Goal: Task Accomplishment & Management: Manage account settings

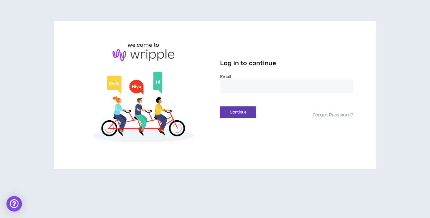
click at [252, 80] on input "email" at bounding box center [286, 87] width 133 height 14
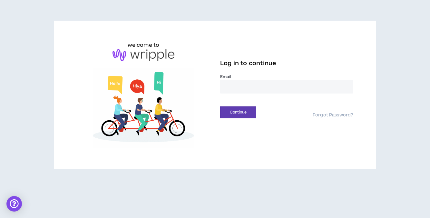
type input "**********"
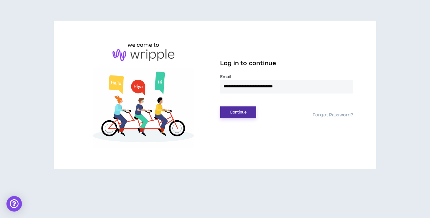
click at [239, 113] on button "Continue" at bounding box center [238, 112] width 36 height 12
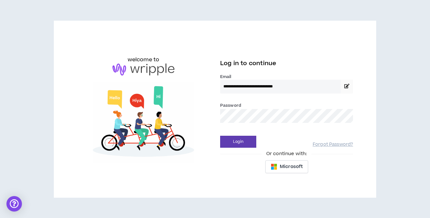
click at [246, 150] on div "**********" at bounding box center [286, 109] width 143 height 136
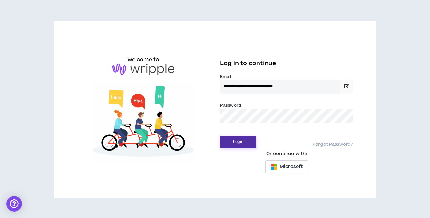
click at [246, 145] on button "Login" at bounding box center [238, 142] width 36 height 12
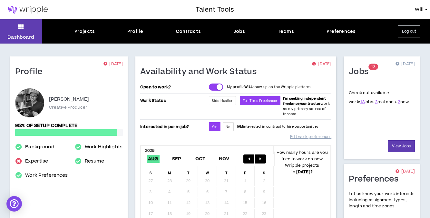
click at [363, 72] on h1 "Jobs" at bounding box center [361, 72] width 25 height 10
click at [404, 146] on link "View Jobs" at bounding box center [401, 146] width 27 height 12
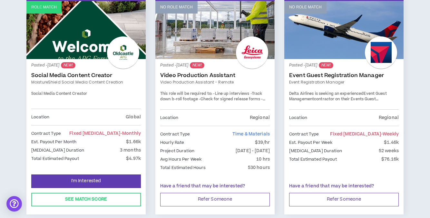
scroll to position [136, 0]
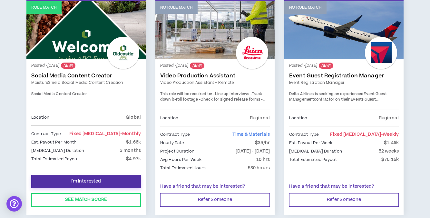
click at [96, 179] on span "I'm Interested" at bounding box center [86, 181] width 30 height 6
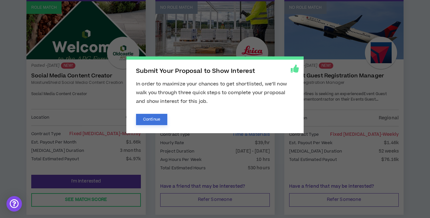
click at [147, 114] on button "Continue" at bounding box center [151, 119] width 31 height 11
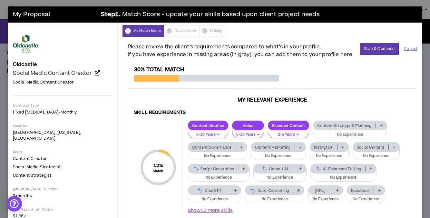
click at [414, 48] on button "Cancel" at bounding box center [410, 48] width 13 height 11
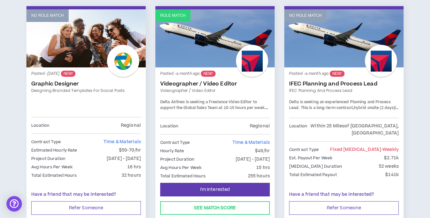
scroll to position [856, 0]
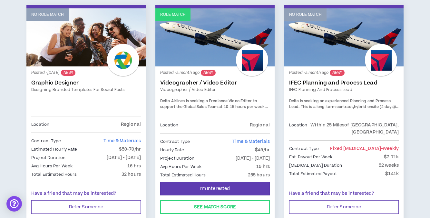
click at [254, 98] on span "Delta Airlines is seeking a Freelance Video Editor to support the Global Sales …" at bounding box center [212, 103] width 105 height 11
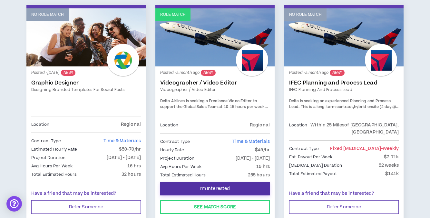
click at [222, 186] on span "I'm Interested" at bounding box center [215, 189] width 30 height 6
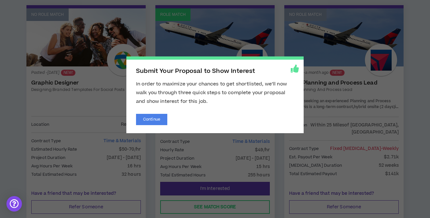
click at [241, 38] on span "Submit Your Proposal to Show Interest In order to maximize your chances to get …" at bounding box center [215, 109] width 430 height 218
click at [192, 163] on span "Submit Your Proposal to Show Interest In order to maximize your chances to get …" at bounding box center [215, 109] width 430 height 218
click at [127, 5] on span "Submit Your Proposal to Show Interest In order to maximize your chances to get …" at bounding box center [215, 109] width 430 height 218
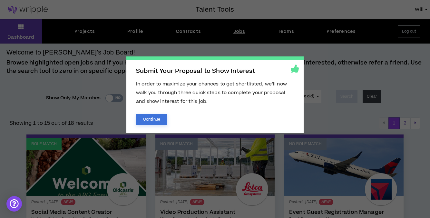
click at [153, 118] on button "Continue" at bounding box center [151, 119] width 31 height 11
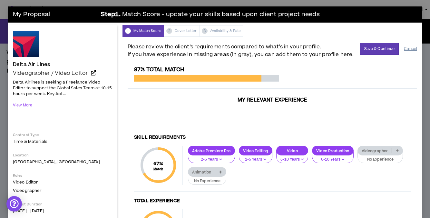
click at [413, 51] on button "Cancel" at bounding box center [410, 48] width 13 height 11
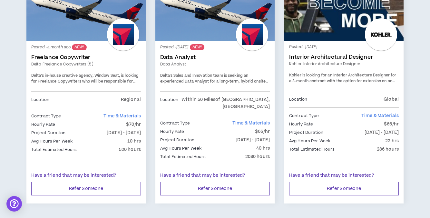
scroll to position [1117, 0]
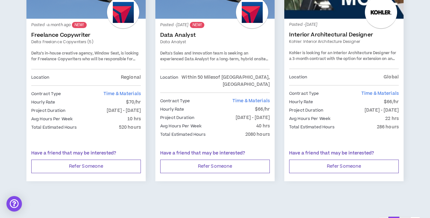
click at [403, 217] on button "2" at bounding box center [404, 223] width 11 height 12
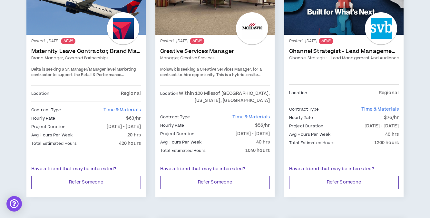
scroll to position [381, 0]
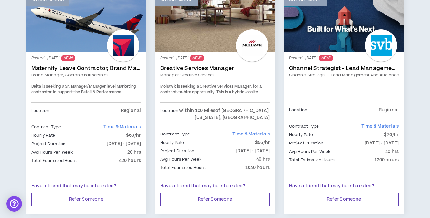
click at [250, 89] on span "Mohawk is seeking a Creative Services Manager, for a contract-to-hire opportuni…" at bounding box center [211, 95] width 103 height 23
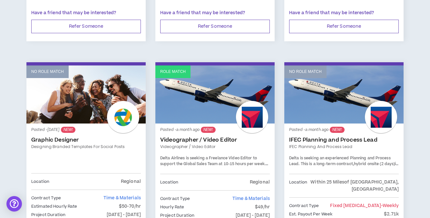
scroll to position [835, 0]
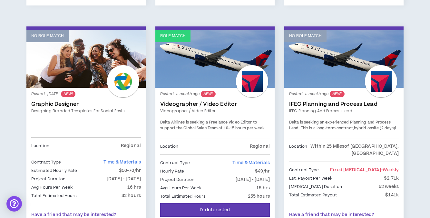
click at [261, 120] on span "Delta Airlines is seeking a Freelance Video Editor to support the Global Sales …" at bounding box center [212, 125] width 105 height 11
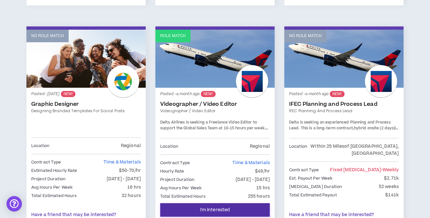
click at [218, 207] on span "I'm Interested" at bounding box center [215, 210] width 30 height 6
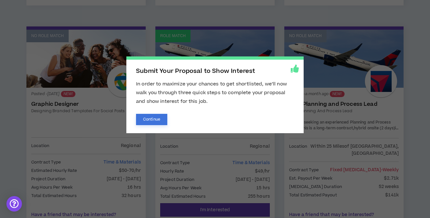
click at [159, 120] on button "Continue" at bounding box center [151, 119] width 31 height 11
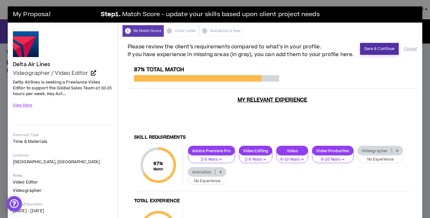
click at [377, 50] on button "Save & Continue" at bounding box center [379, 49] width 39 height 12
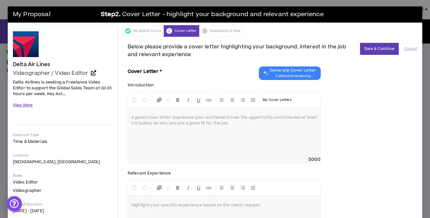
click at [29, 105] on button "View More" at bounding box center [23, 105] width 20 height 11
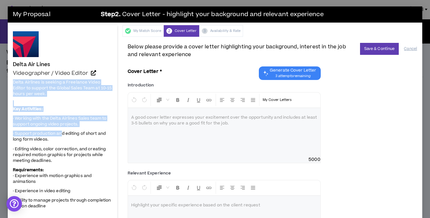
drag, startPoint x: 12, startPoint y: 81, endPoint x: 62, endPoint y: 132, distance: 71.4
click at [78, 116] on span "· Working with the Delta Airlines Sales team to support ongoing video projects." at bounding box center [59, 121] width 93 height 12
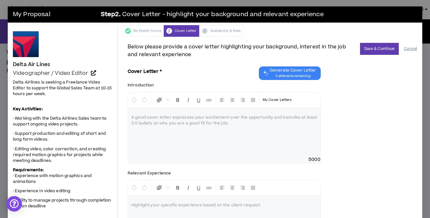
click at [415, 50] on button "Cancel" at bounding box center [410, 48] width 13 height 11
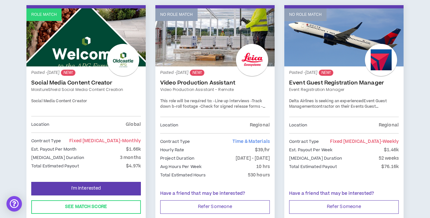
scroll to position [130, 0]
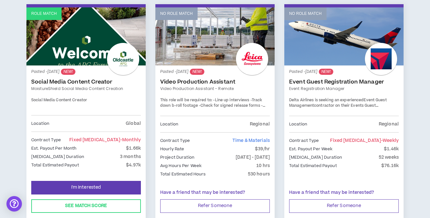
click at [195, 80] on link "Video Production Assistant" at bounding box center [215, 82] width 110 height 6
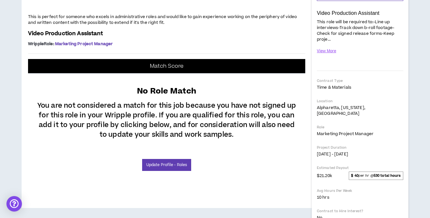
scroll to position [128, 0]
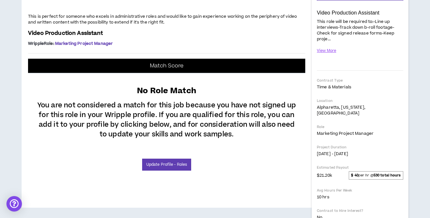
click at [5, 119] on div "Dashboard Projects Profile Contracts Jobs Teams Preferences Log out Back to Job…" at bounding box center [215, 87] width 430 height 391
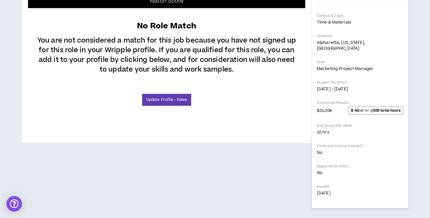
scroll to position [283, 0]
click at [178, 106] on link "Update Profile - Roles" at bounding box center [166, 100] width 49 height 12
select select "**"
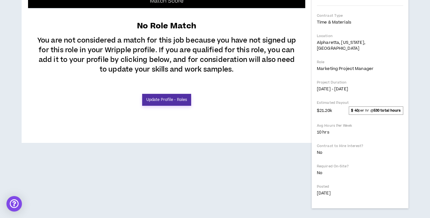
select select "**"
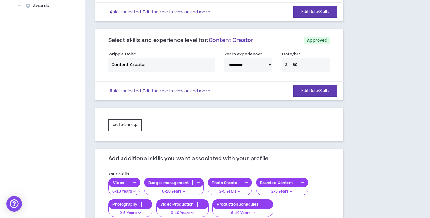
scroll to position [298, 0]
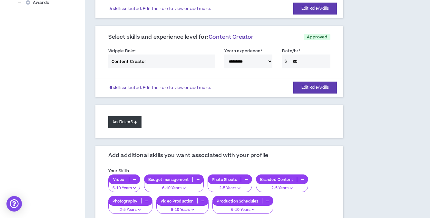
click at [127, 123] on button "Add Role #5" at bounding box center [124, 122] width 33 height 12
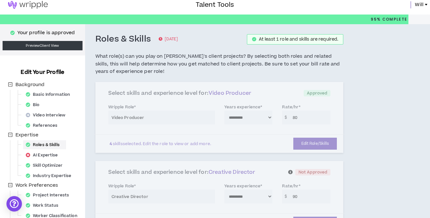
scroll to position [5, 0]
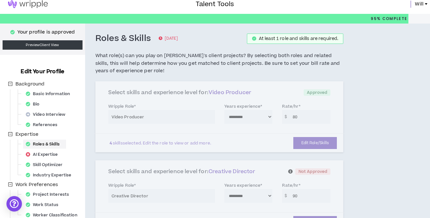
click at [331, 138] on div "**********" at bounding box center [219, 116] width 248 height 71
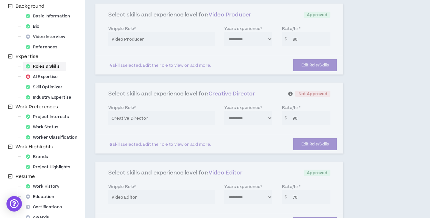
scroll to position [86, 0]
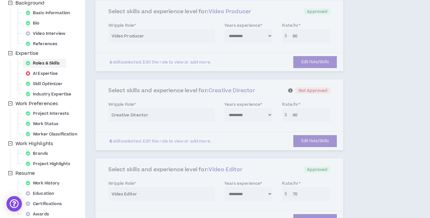
click at [272, 142] on div "**********" at bounding box center [219, 114] width 248 height 71
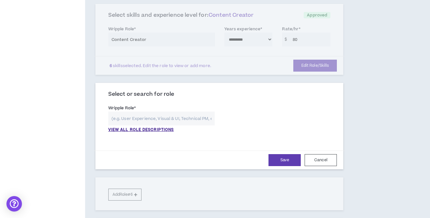
scroll to position [321, 0]
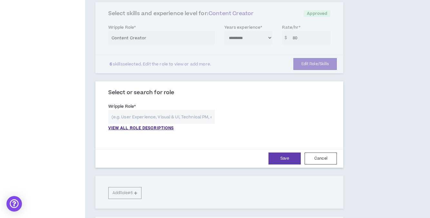
click at [335, 166] on div "Save Cancel" at bounding box center [219, 158] width 251 height 19
click at [325, 159] on button "Cancel" at bounding box center [321, 158] width 32 height 12
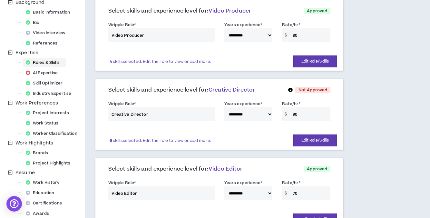
scroll to position [88, 0]
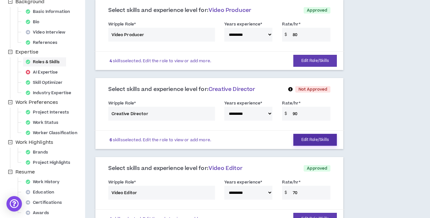
click at [312, 134] on button "Edit Role/Skills" at bounding box center [315, 140] width 44 height 12
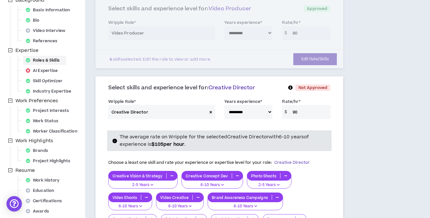
scroll to position [90, 0]
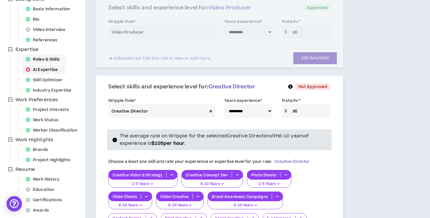
click at [50, 73] on div "AI Expertise" at bounding box center [43, 69] width 41 height 9
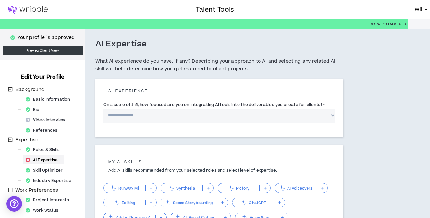
click at [191, 118] on select "**********" at bounding box center [219, 116] width 232 height 14
select select "*"
click at [103, 109] on select "**********" at bounding box center [219, 116] width 232 height 14
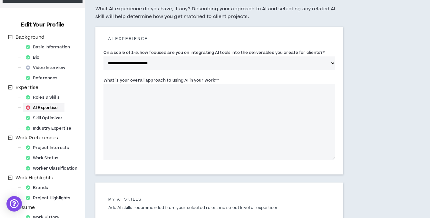
scroll to position [52, 0]
click at [187, 142] on textarea "What is your overall approach to using AI in your work? *" at bounding box center [219, 122] width 232 height 76
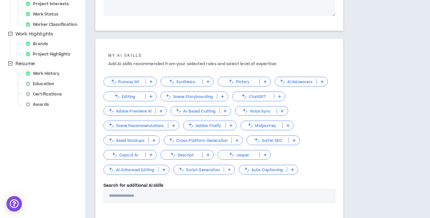
scroll to position [196, 0]
type textarea "**********"
click at [278, 97] on icon at bounding box center [279, 95] width 3 height 3
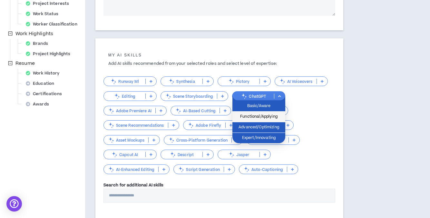
click at [260, 116] on span "Functional/Applying" at bounding box center [258, 116] width 45 height 7
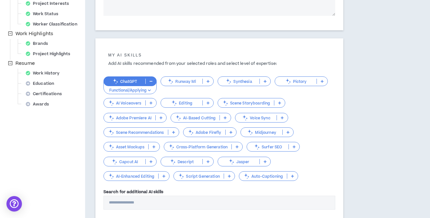
click at [160, 115] on p at bounding box center [161, 117] width 11 height 5
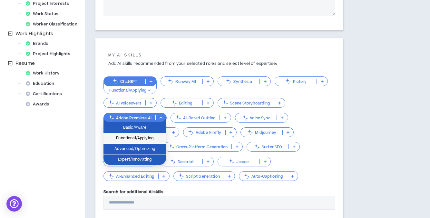
click at [159, 141] on span "Functional/Applying" at bounding box center [134, 138] width 55 height 7
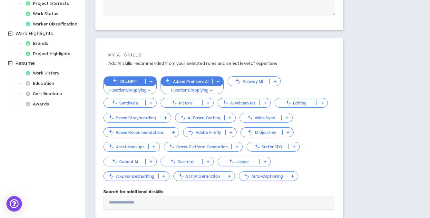
click at [150, 159] on p at bounding box center [151, 161] width 11 height 5
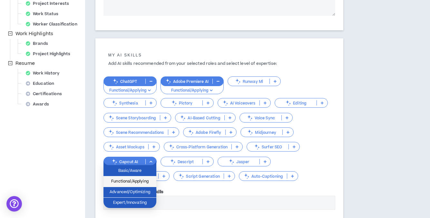
click at [141, 179] on span "Functional/Applying" at bounding box center [129, 181] width 45 height 7
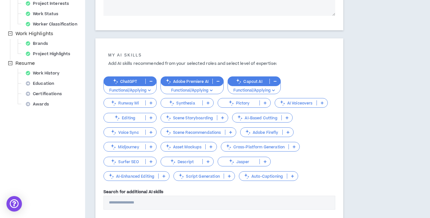
click at [226, 174] on p at bounding box center [229, 175] width 11 height 5
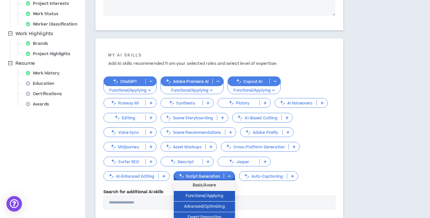
click at [222, 190] on li "Basic/Aware" at bounding box center [204, 185] width 61 height 11
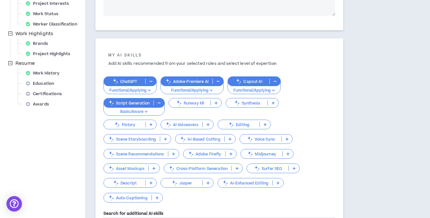
click at [151, 108] on button "Basic/Aware" at bounding box center [133, 109] width 61 height 12
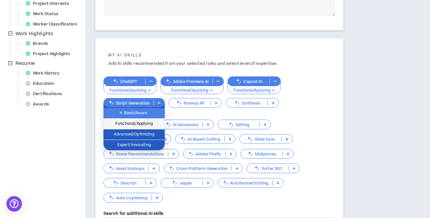
click at [142, 123] on span "Functional/Applying" at bounding box center [134, 123] width 54 height 7
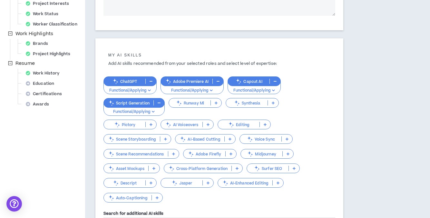
click at [280, 181] on p at bounding box center [278, 182] width 11 height 5
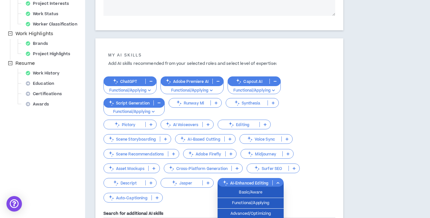
click at [308, 182] on div "ChatGPT Functional/Applying Adobe Premiere AI Functional/Applying Capcut AI Fun…" at bounding box center [219, 136] width 232 height 133
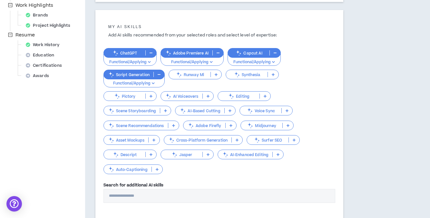
scroll to position [225, 0]
click at [155, 167] on p at bounding box center [157, 168] width 11 height 5
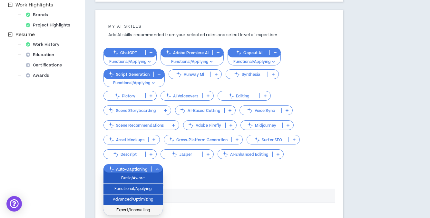
click at [142, 214] on li "Expert/Innovating" at bounding box center [132, 210] width 59 height 10
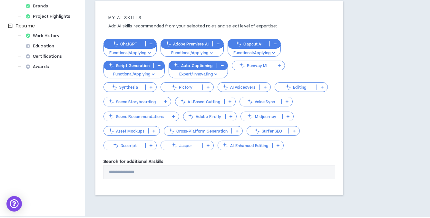
scroll to position [257, 0]
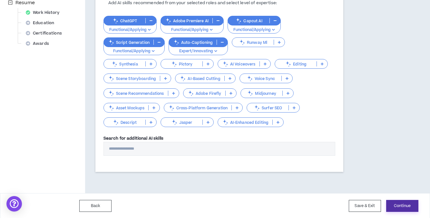
click at [396, 202] on button "Continue" at bounding box center [402, 206] width 32 height 12
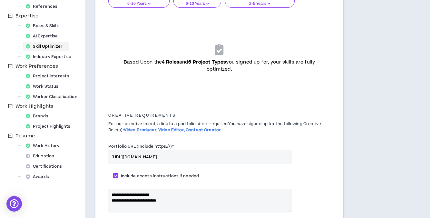
scroll to position [35, 0]
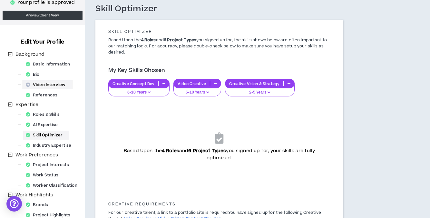
click at [50, 88] on div "Video Interview" at bounding box center [47, 84] width 49 height 9
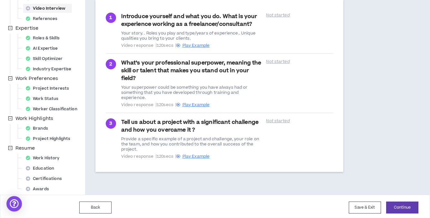
scroll to position [112, 0]
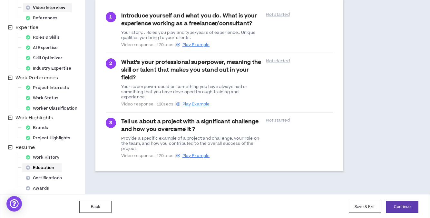
click at [46, 167] on div "Education" at bounding box center [41, 167] width 37 height 9
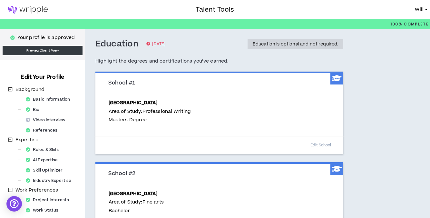
click at [31, 7] on img at bounding box center [28, 10] width 56 height 8
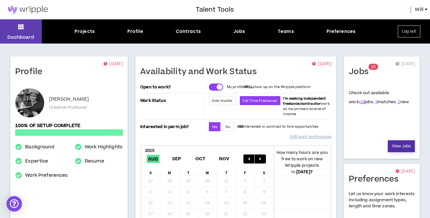
click at [398, 149] on link "View Jobs" at bounding box center [401, 146] width 27 height 12
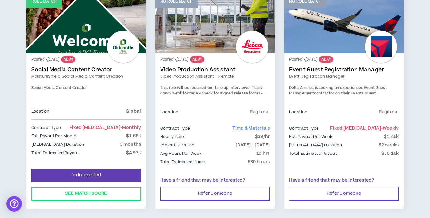
scroll to position [143, 0]
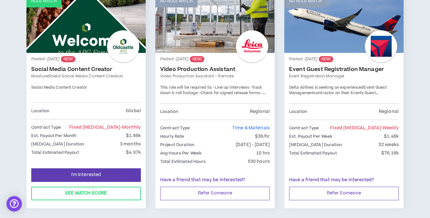
click at [221, 130] on div "Contract Type Time & Materials" at bounding box center [215, 127] width 110 height 7
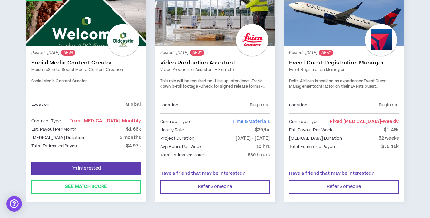
scroll to position [136, 0]
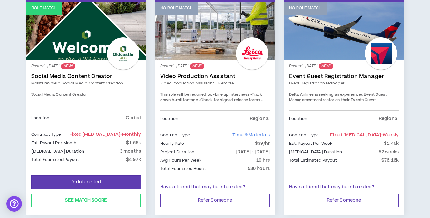
click at [197, 70] on div "Posted - [DATE] NEW! Video Production Assistant Video Production Assistant - Re…" at bounding box center [215, 87] width 110 height 45
click at [200, 74] on link "Video Production Assistant" at bounding box center [215, 76] width 110 height 6
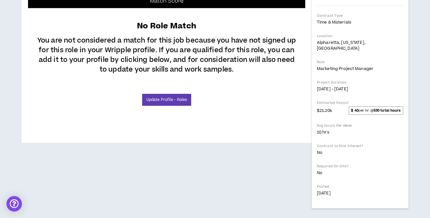
scroll to position [282, 0]
click at [162, 106] on link "Update Profile - Roles" at bounding box center [166, 100] width 49 height 12
select select "**"
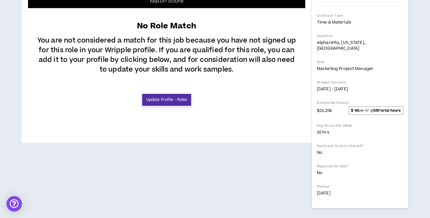
select select "**"
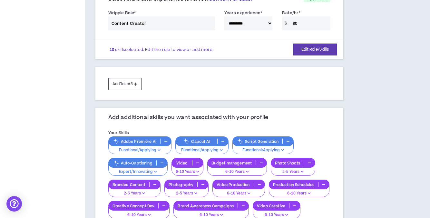
scroll to position [335, 0]
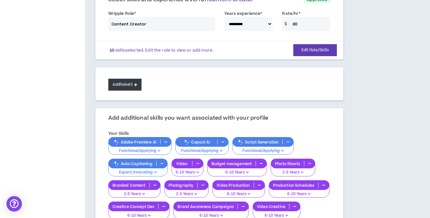
click at [137, 85] on icon at bounding box center [135, 85] width 3 height 4
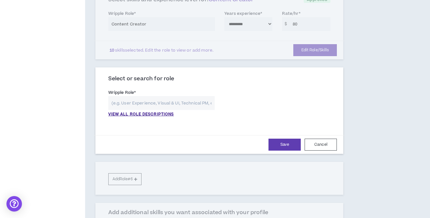
click at [150, 101] on input "text" at bounding box center [161, 103] width 106 height 14
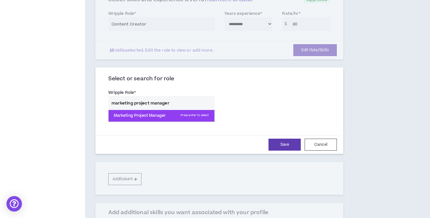
click at [141, 119] on p "Marketing Project Manager Press enter to select" at bounding box center [162, 116] width 106 height 12
type input "Marketing Project Manager"
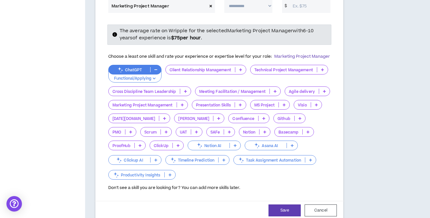
scroll to position [434, 0]
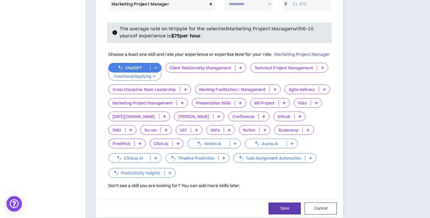
click at [244, 68] on p at bounding box center [240, 67] width 11 height 5
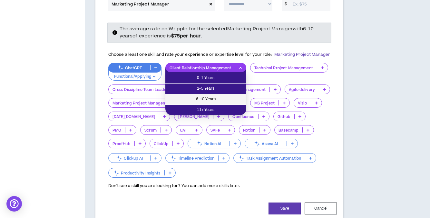
click at [228, 100] on span "6-10 Years" at bounding box center [205, 99] width 73 height 7
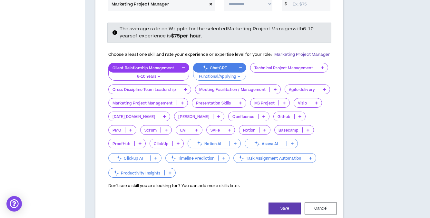
click at [324, 68] on icon at bounding box center [322, 67] width 3 height 3
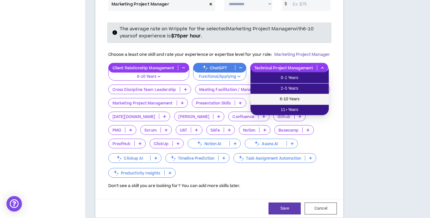
click at [301, 101] on span "6-10 Years" at bounding box center [289, 99] width 71 height 7
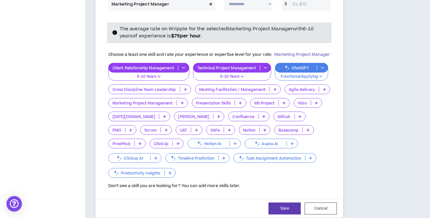
click at [287, 144] on p at bounding box center [292, 143] width 11 height 5
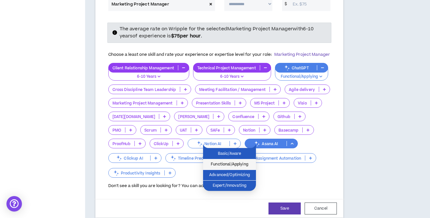
click at [245, 165] on span "Functional/Applying" at bounding box center [229, 164] width 45 height 7
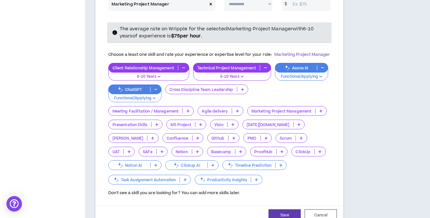
click at [154, 136] on icon at bounding box center [152, 137] width 3 height 3
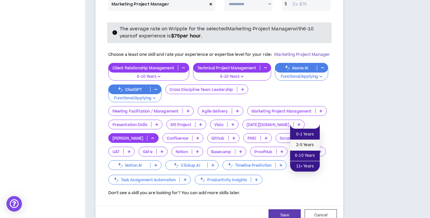
click at [307, 147] on span "2-5 Years" at bounding box center [305, 145] width 22 height 7
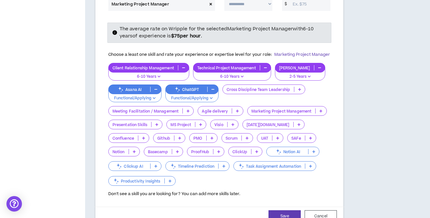
click at [321, 110] on icon at bounding box center [320, 110] width 3 height 3
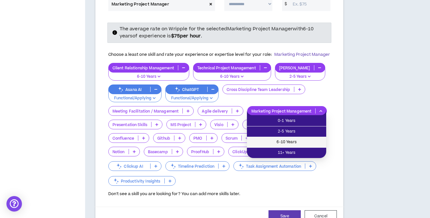
click at [309, 142] on span "6-10 Years" at bounding box center [287, 142] width 72 height 7
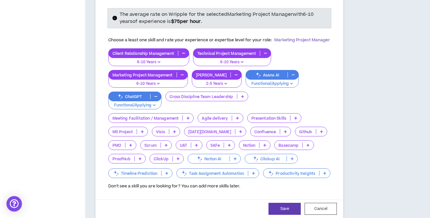
scroll to position [448, 0]
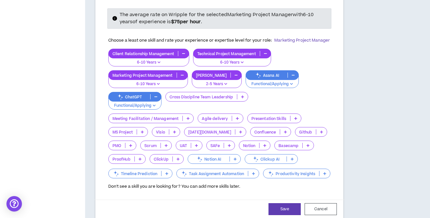
click at [165, 172] on p at bounding box center [167, 173] width 11 height 5
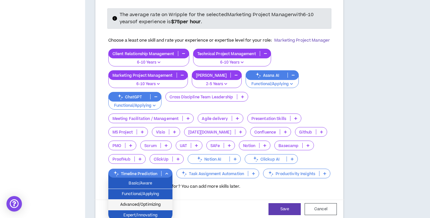
click at [157, 204] on span "Advanced/Optimizing" at bounding box center [140, 204] width 56 height 7
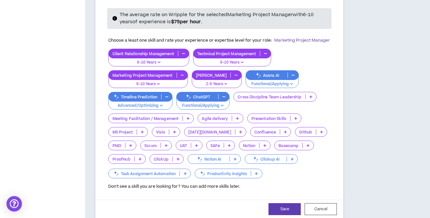
click at [298, 118] on p at bounding box center [295, 118] width 11 height 5
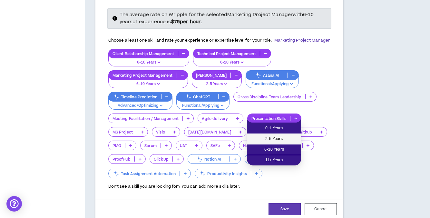
click at [290, 140] on span "2-5 Years" at bounding box center [274, 138] width 46 height 7
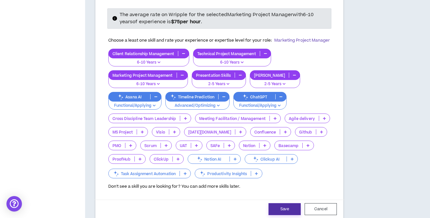
click at [292, 206] on button "Save" at bounding box center [285, 209] width 32 height 12
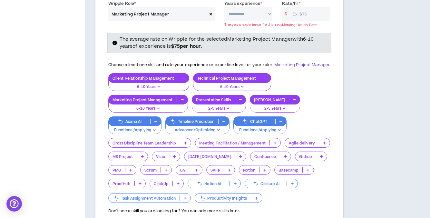
scroll to position [424, 0]
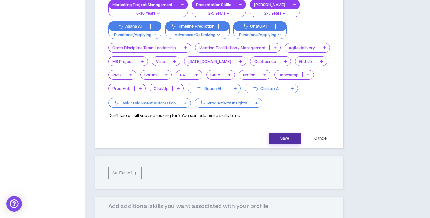
click at [289, 141] on button "Save" at bounding box center [285, 138] width 32 height 12
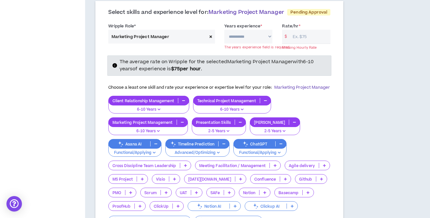
scroll to position [401, 0]
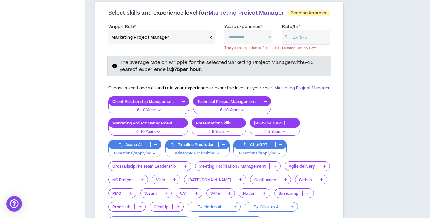
click at [243, 37] on select "**********" at bounding box center [248, 37] width 48 height 14
select select "**"
click at [224, 30] on select "**********" at bounding box center [248, 37] width 48 height 14
click at [303, 33] on input "Rate/hr *" at bounding box center [309, 37] width 41 height 14
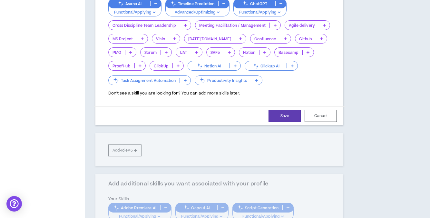
scroll to position [577, 0]
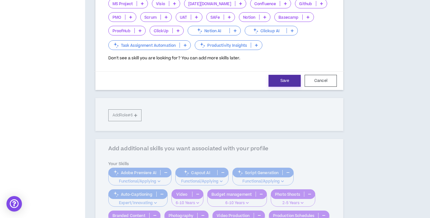
type input "75"
click at [296, 84] on button "Save" at bounding box center [285, 81] width 32 height 12
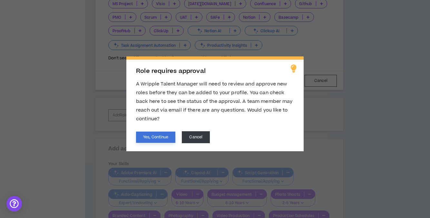
click at [166, 138] on button "Yes, Continue" at bounding box center [155, 137] width 39 height 11
select select "**"
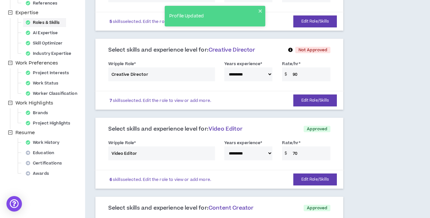
scroll to position [112, 0]
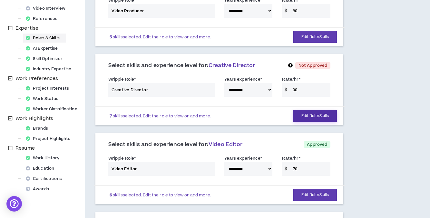
click at [310, 117] on button "Edit Role/Skills" at bounding box center [315, 116] width 44 height 12
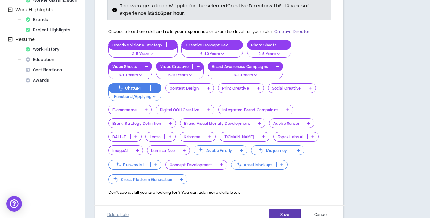
scroll to position [222, 0]
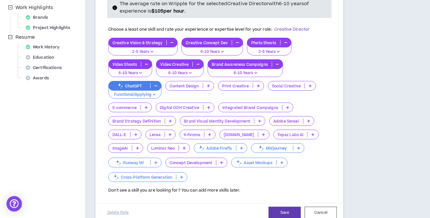
click at [148, 107] on p at bounding box center [146, 107] width 11 height 5
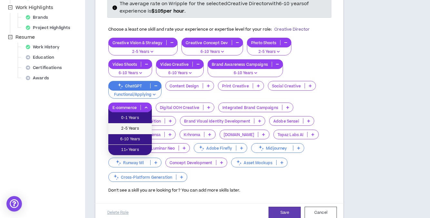
click at [142, 131] on span "2-5 Years" at bounding box center [130, 128] width 36 height 7
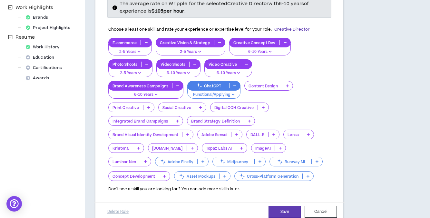
click at [177, 122] on icon at bounding box center [177, 120] width 3 height 3
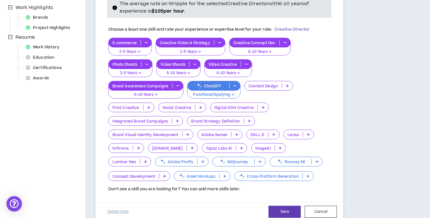
scroll to position [226, 0]
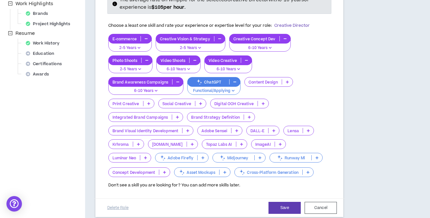
click at [279, 143] on icon at bounding box center [280, 143] width 3 height 3
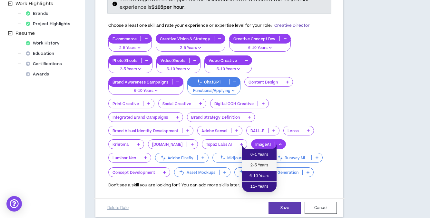
click at [266, 166] on span "2-5 Years" at bounding box center [259, 165] width 27 height 7
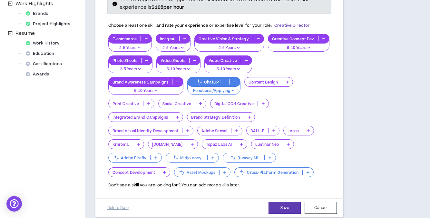
click at [166, 171] on p at bounding box center [164, 172] width 11 height 5
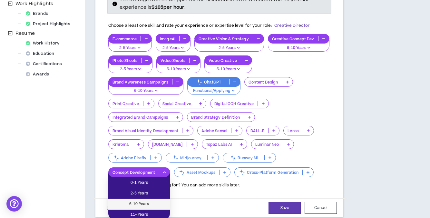
click at [158, 201] on span "6-10 Years" at bounding box center [139, 204] width 54 height 7
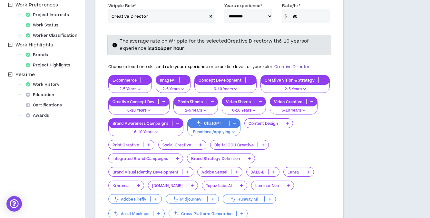
scroll to position [222, 0]
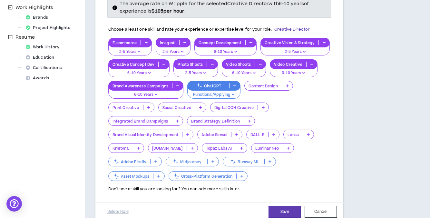
click at [287, 88] on div "Content Design" at bounding box center [268, 86] width 49 height 10
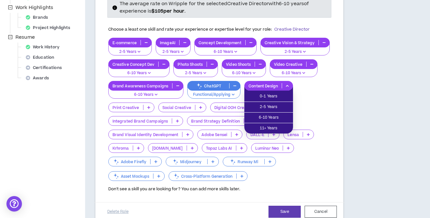
click at [320, 99] on div "E-commerce 2-5 Years ImageAI 2-5 Years Concept Development 6-10 Years Creative …" at bounding box center [219, 110] width 222 height 144
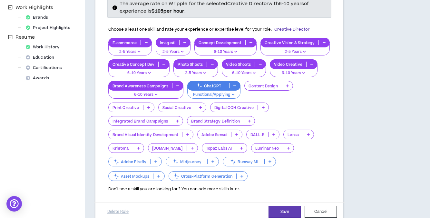
scroll to position [228, 0]
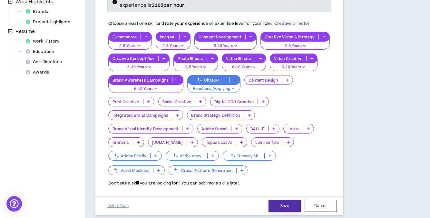
click at [283, 205] on button "Save" at bounding box center [285, 206] width 32 height 12
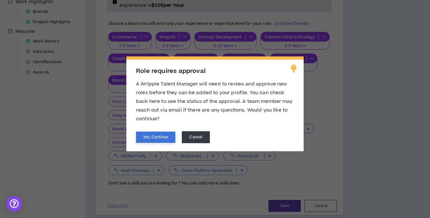
click at [164, 137] on button "Yes, Continue" at bounding box center [155, 137] width 39 height 11
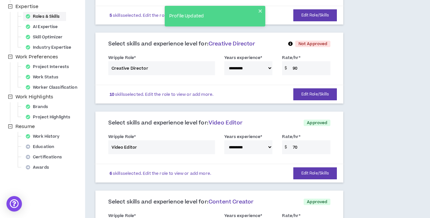
scroll to position [0, 0]
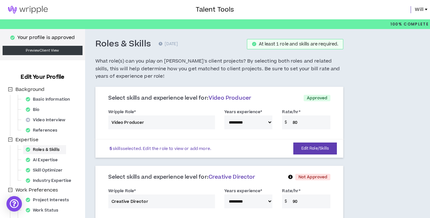
click at [419, 10] on span "Will" at bounding box center [419, 9] width 9 height 7
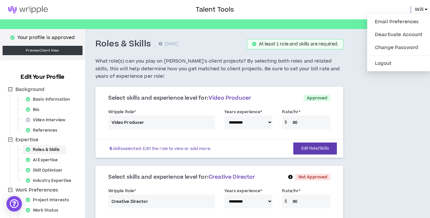
click at [419, 10] on span "Will" at bounding box center [419, 9] width 9 height 7
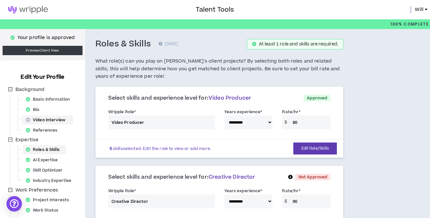
click at [44, 120] on div "Video Interview" at bounding box center [47, 119] width 49 height 9
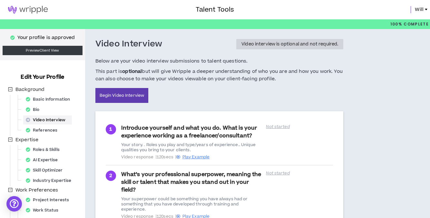
click at [22, 11] on img at bounding box center [28, 10] width 56 height 8
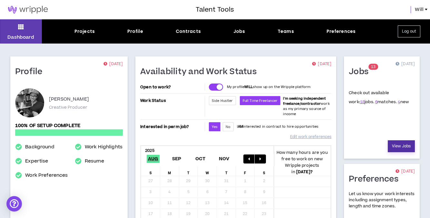
click at [404, 145] on link "View Jobs" at bounding box center [401, 146] width 27 height 12
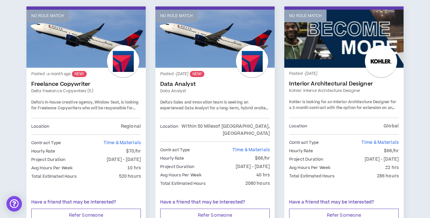
scroll to position [1093, 0]
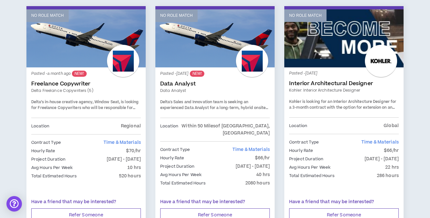
click at [102, 123] on div "Location Regional" at bounding box center [86, 126] width 110 height 7
click at [115, 103] on div "Posted - a month ago NEW! Freelance Copywriter Delta Freelance Copywriters (5) …" at bounding box center [86, 94] width 110 height 45
click at [113, 99] on span "Delta’s in-house creative agency, Window Seat, is looking for Freelance Copywri…" at bounding box center [85, 110] width 108 height 23
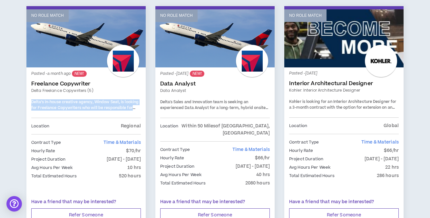
click at [123, 103] on div "Posted - a month ago NEW! Freelance Copywriter Delta Freelance Copywriters (5) …" at bounding box center [86, 94] width 110 height 45
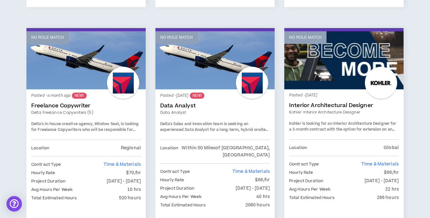
click at [81, 57] on link "No Role Match" at bounding box center [85, 60] width 119 height 58
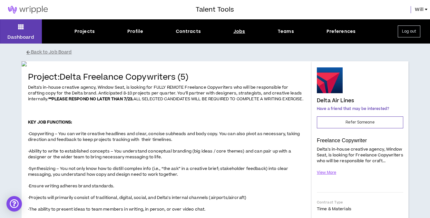
click at [240, 26] on div "Dashboard Projects Profile Contracts Jobs Teams Preferences Log out" at bounding box center [215, 31] width 430 height 24
click at [240, 32] on div "Jobs" at bounding box center [239, 31] width 12 height 7
click at [238, 32] on div "Jobs" at bounding box center [239, 31] width 12 height 7
click at [16, 26] on button "Dashboard" at bounding box center [21, 31] width 42 height 24
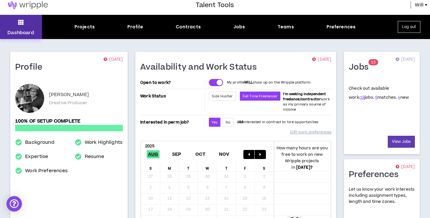
scroll to position [7, 0]
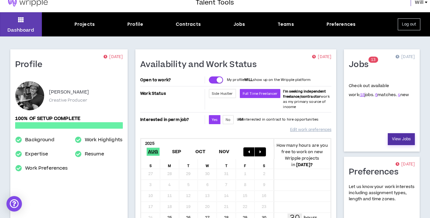
click at [401, 141] on link "View Jobs" at bounding box center [401, 139] width 27 height 12
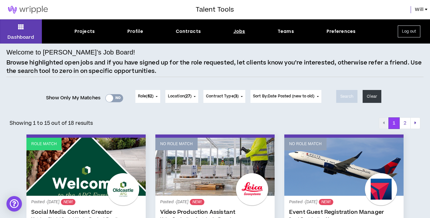
click at [109, 95] on div at bounding box center [109, 97] width 7 height 7
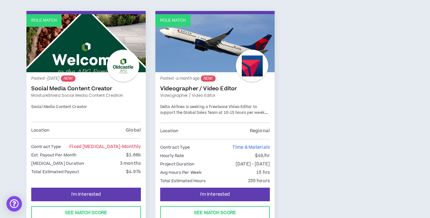
scroll to position [108, 0]
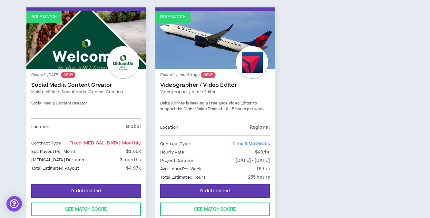
click at [94, 94] on link "MoistureShield Social Media Content Creation" at bounding box center [86, 92] width 110 height 6
